Goal: Find specific page/section: Find specific page/section

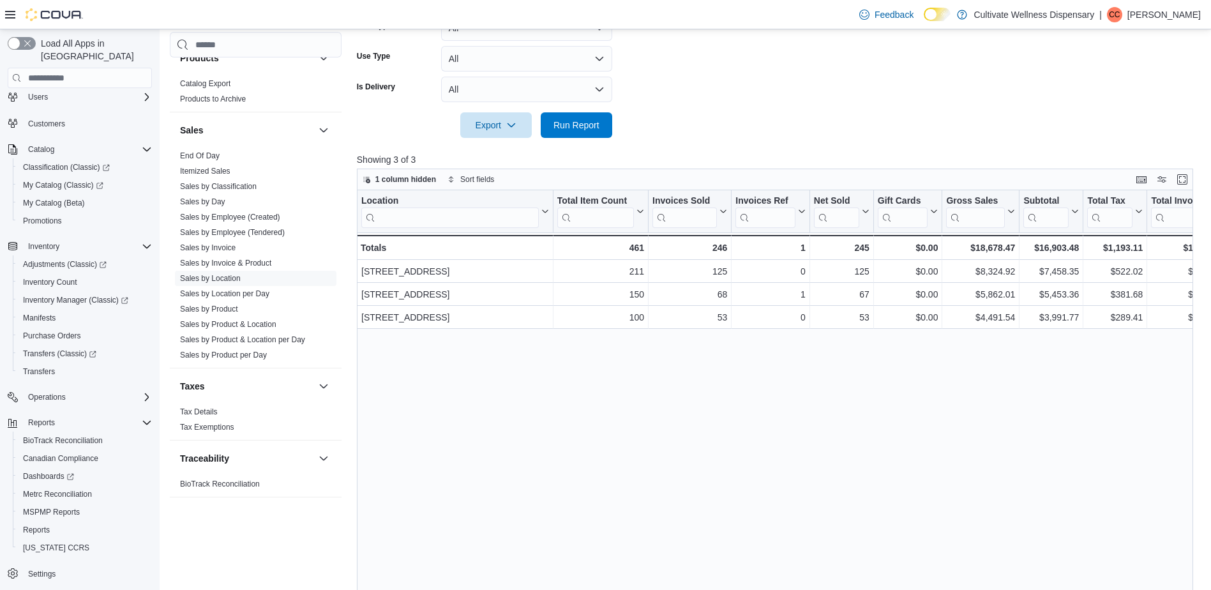
scroll to position [128, 0]
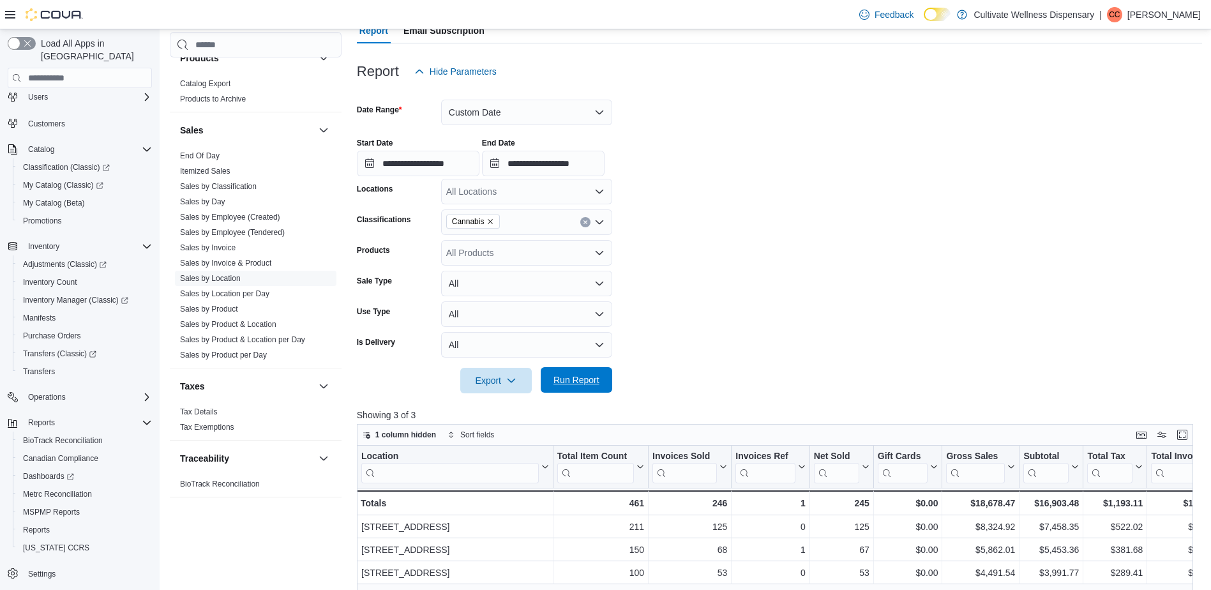
click at [569, 383] on span "Run Report" at bounding box center [576, 379] width 46 height 13
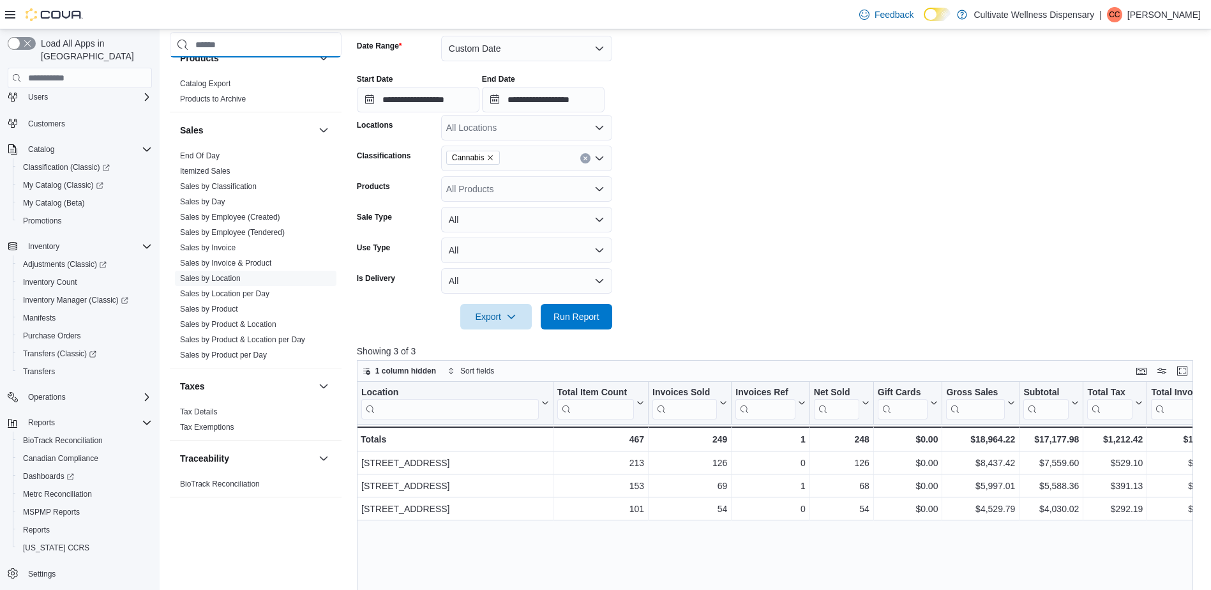
click at [225, 43] on input "search" at bounding box center [256, 45] width 172 height 26
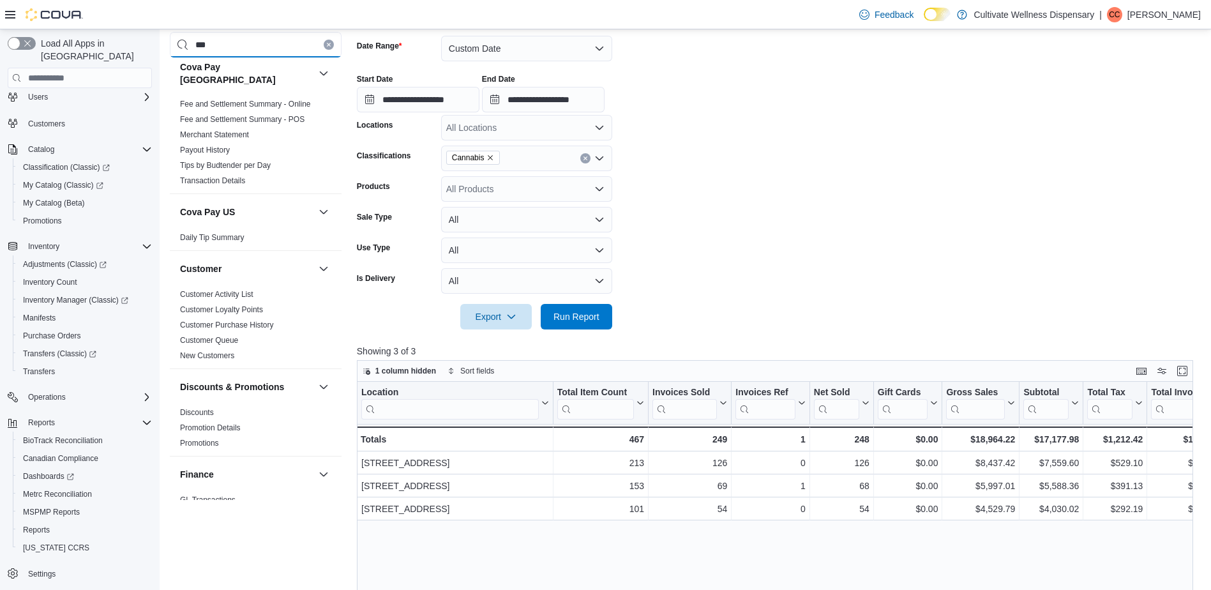
scroll to position [0, 0]
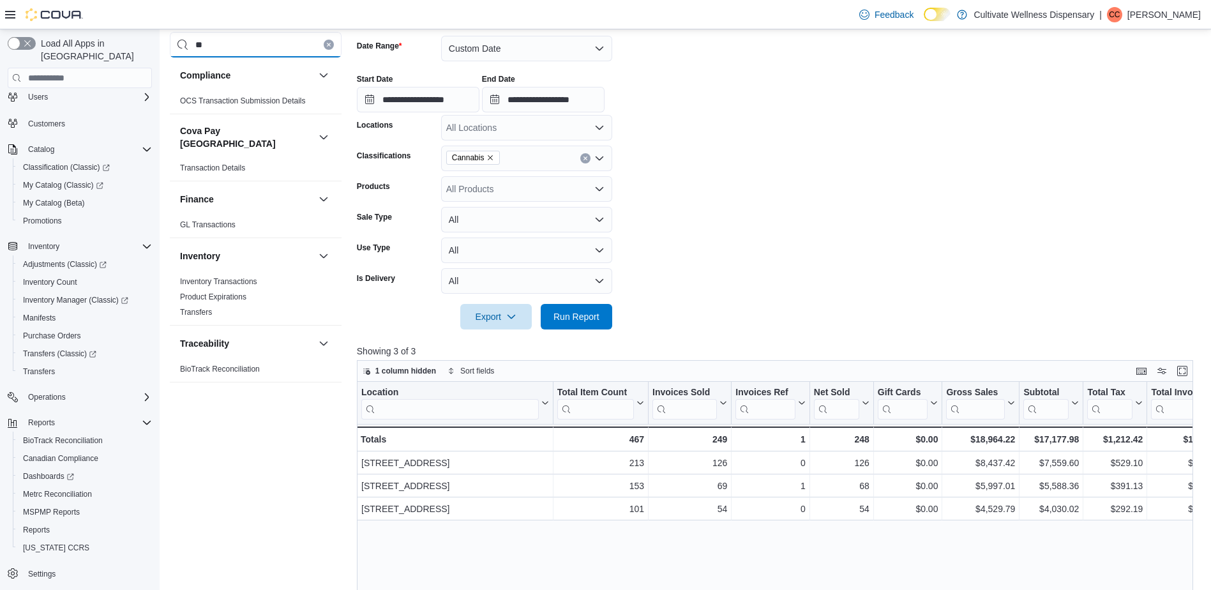
type input "*"
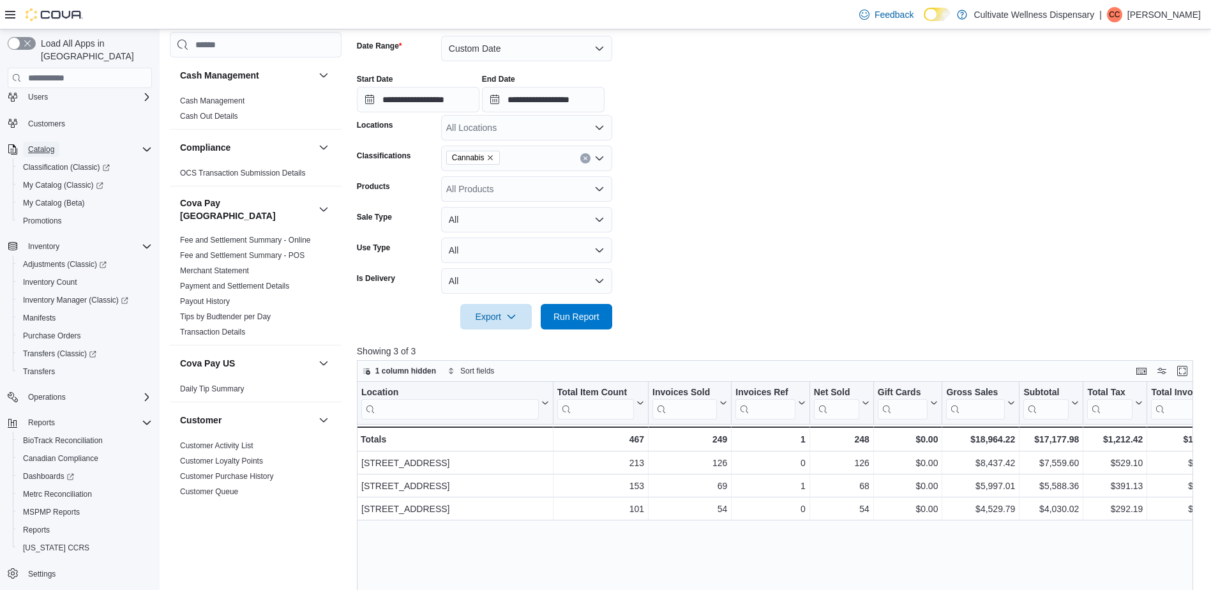
click at [27, 142] on button "Catalog" at bounding box center [41, 149] width 36 height 15
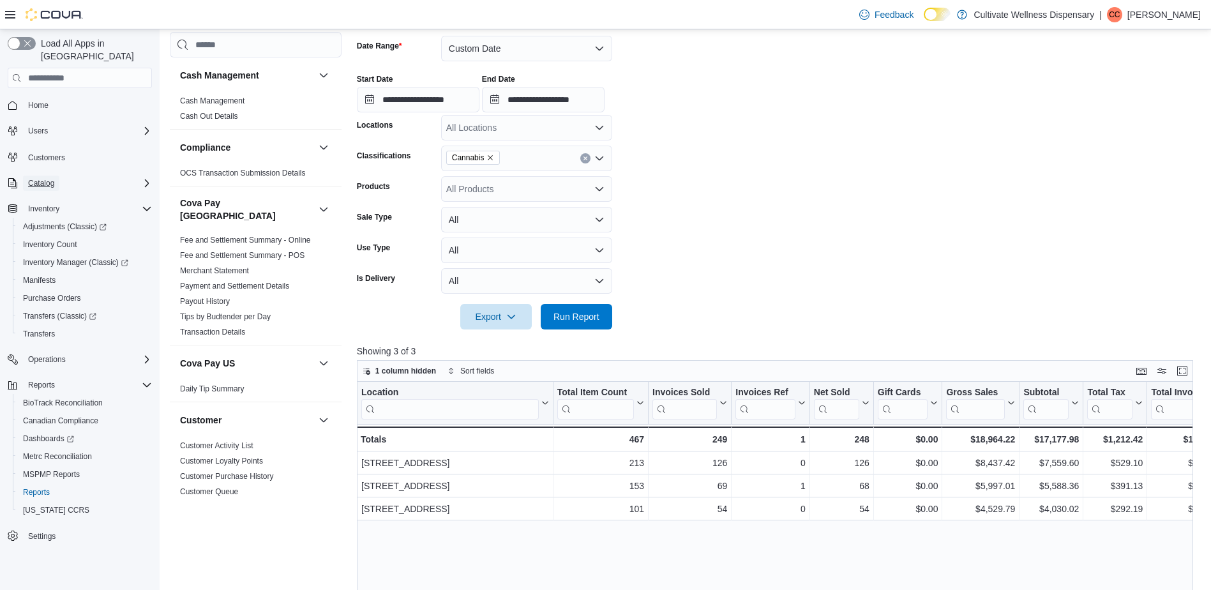
click at [48, 178] on span "Catalog" at bounding box center [41, 183] width 26 height 10
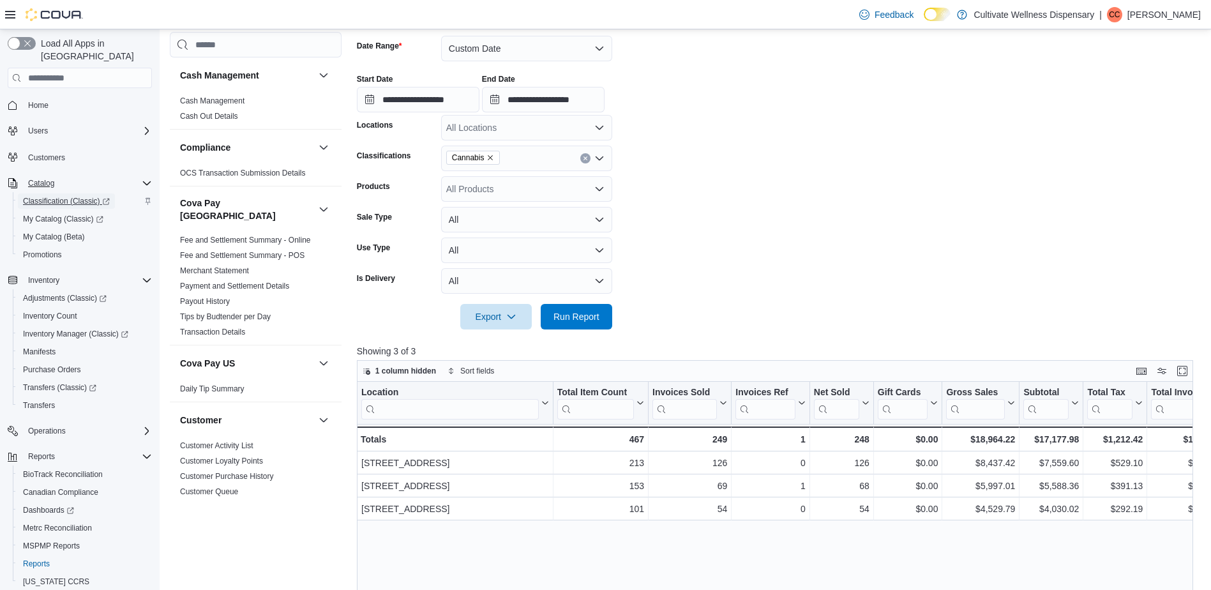
click at [77, 196] on span "Classification (Classic)" at bounding box center [66, 201] width 87 height 10
